Goal: Find specific page/section: Find specific page/section

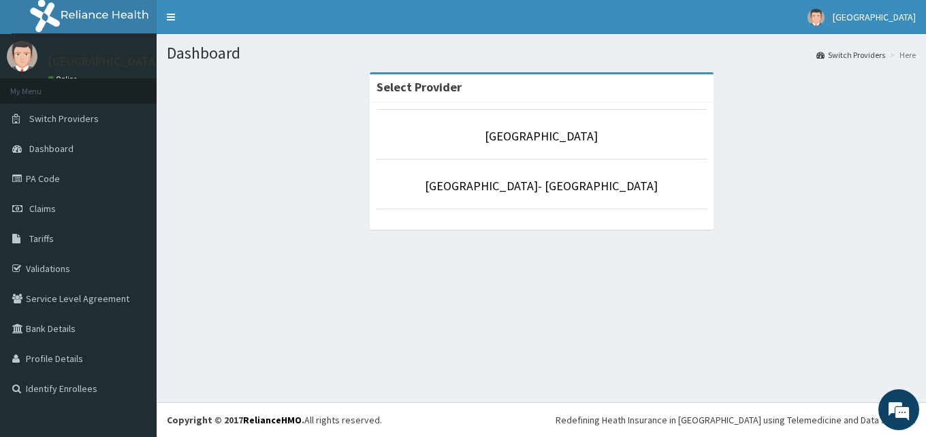
drag, startPoint x: 516, startPoint y: 146, endPoint x: 516, endPoint y: 112, distance: 33.4
click at [516, 112] on li "[GEOGRAPHIC_DATA]" at bounding box center [542, 134] width 330 height 50
click at [511, 136] on link "[GEOGRAPHIC_DATA]" at bounding box center [541, 136] width 113 height 16
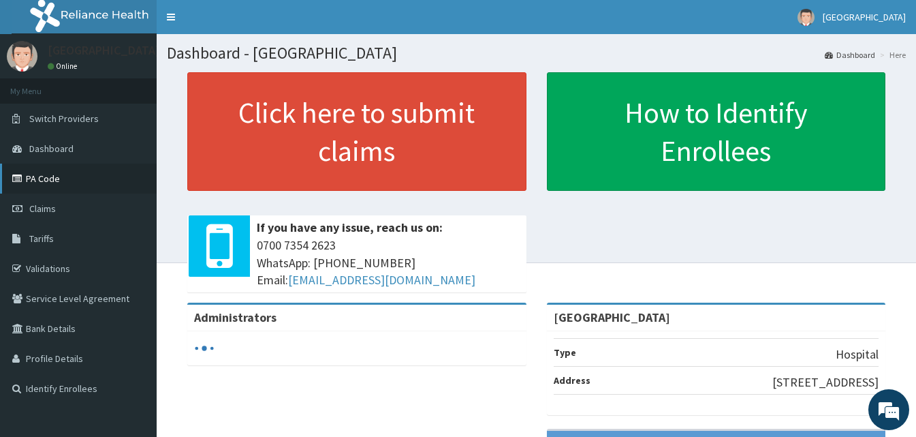
click at [33, 172] on link "PA Code" at bounding box center [78, 178] width 157 height 30
